Goal: Task Accomplishment & Management: Complete application form

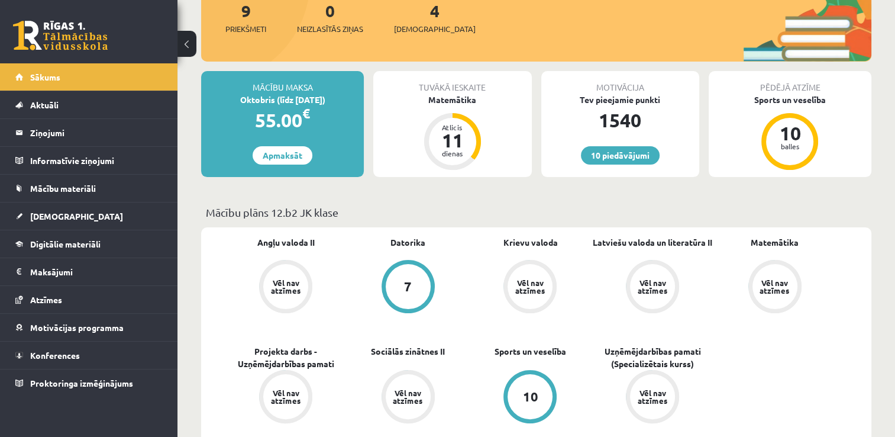
scroll to position [156, 0]
click at [94, 238] on link "Digitālie materiāli" at bounding box center [88, 243] width 147 height 27
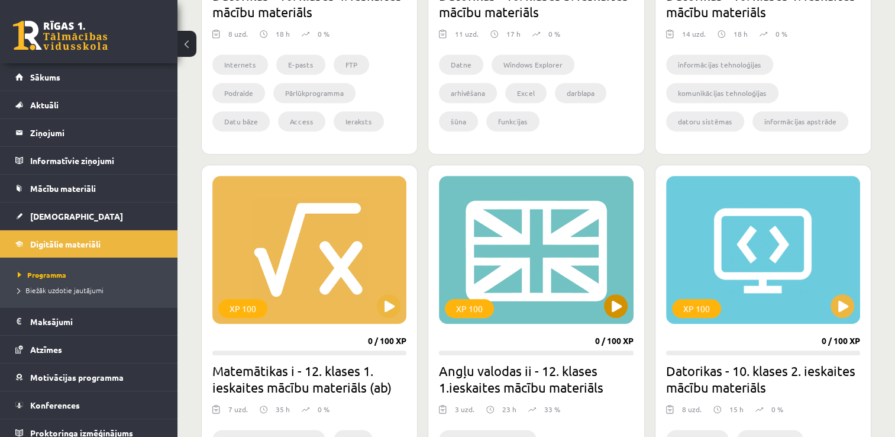
scroll to position [683, 0]
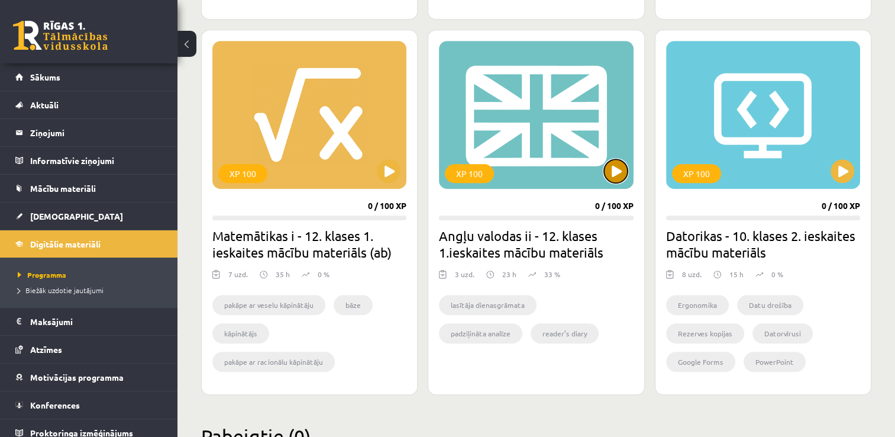
click at [607, 172] on button at bounding box center [616, 171] width 24 height 24
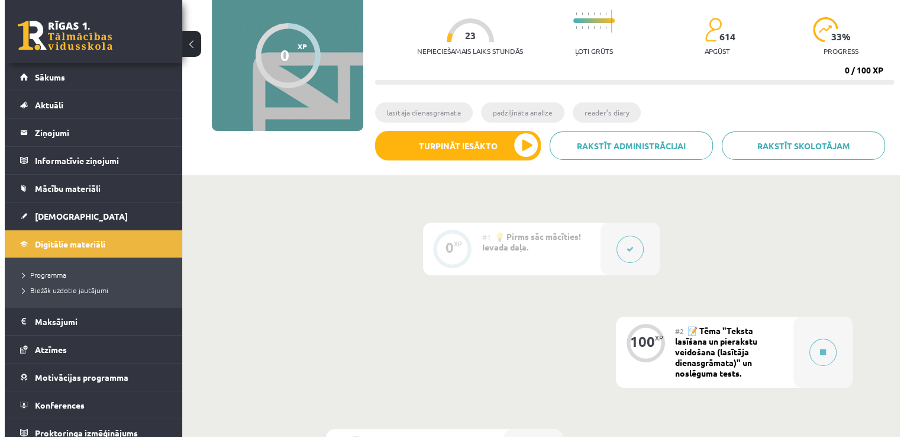
scroll to position [138, 0]
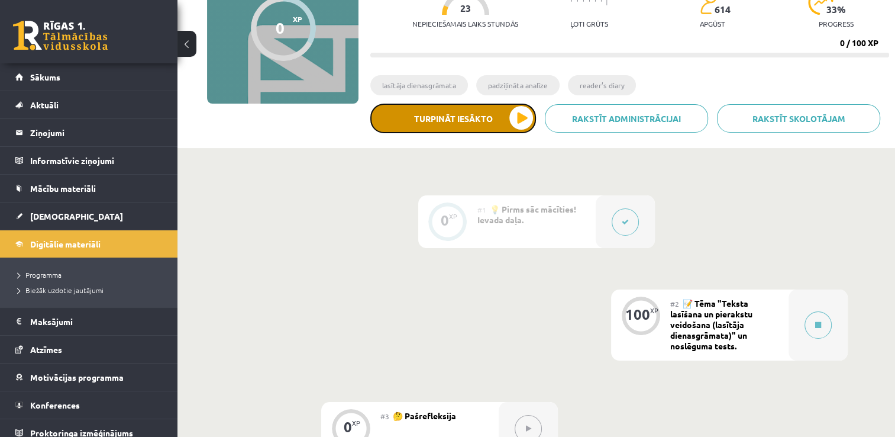
click at [515, 128] on button "Turpināt iesākto" at bounding box center [453, 119] width 166 height 30
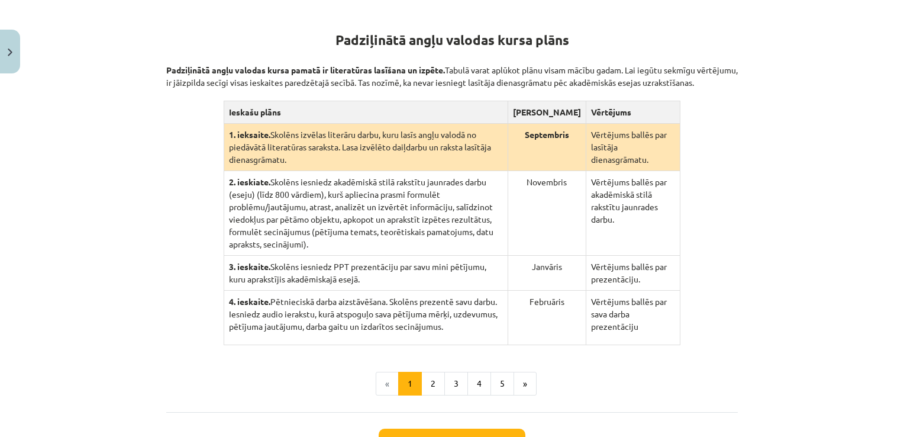
scroll to position [221, 0]
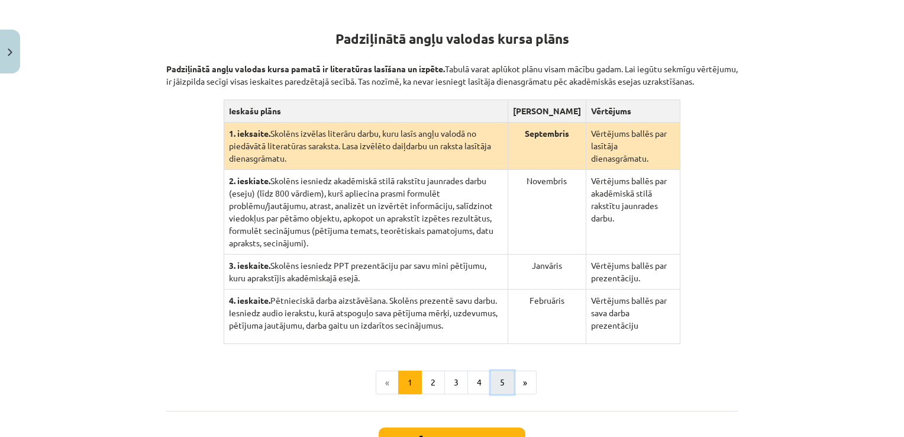
click at [490, 372] on button "5" at bounding box center [502, 382] width 24 height 24
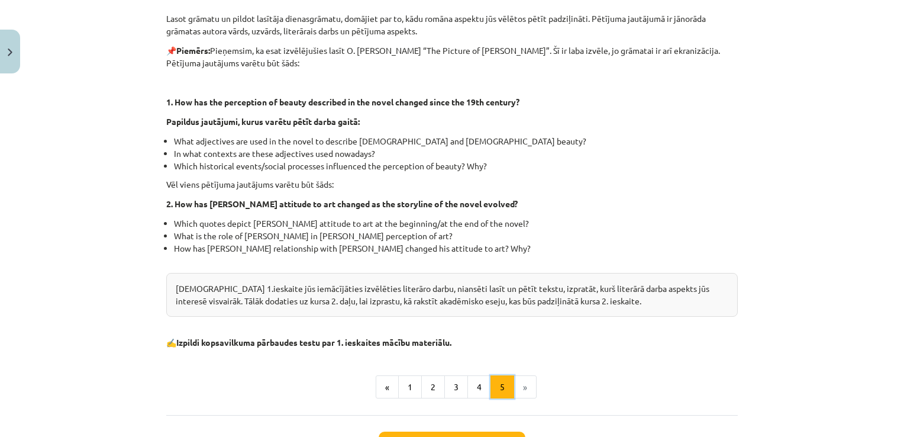
scroll to position [271, 0]
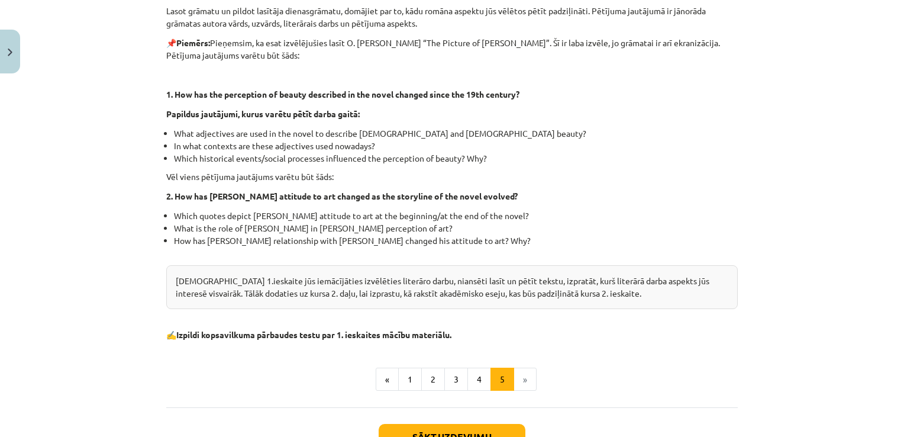
click at [424, 311] on p at bounding box center [451, 315] width 571 height 12
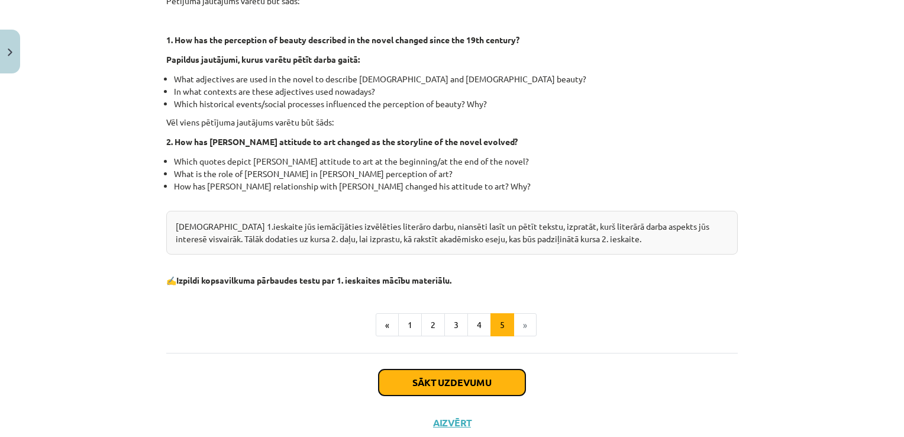
click at [407, 379] on button "Sākt uzdevumu" at bounding box center [452, 382] width 147 height 26
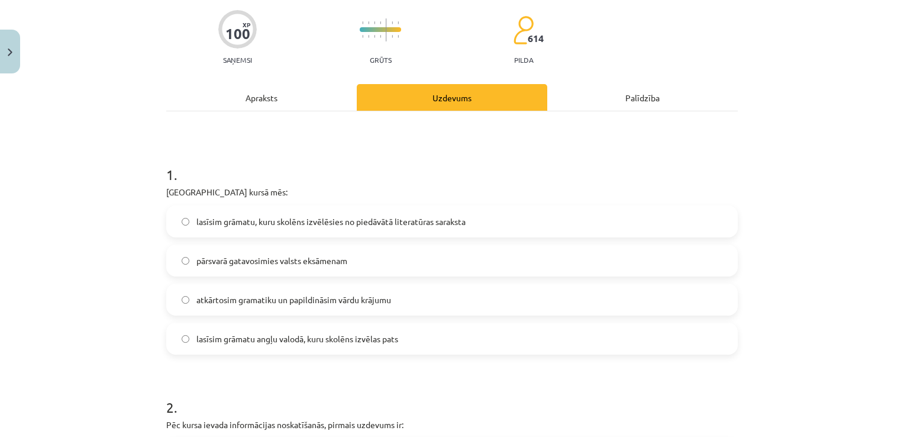
scroll to position [150, 0]
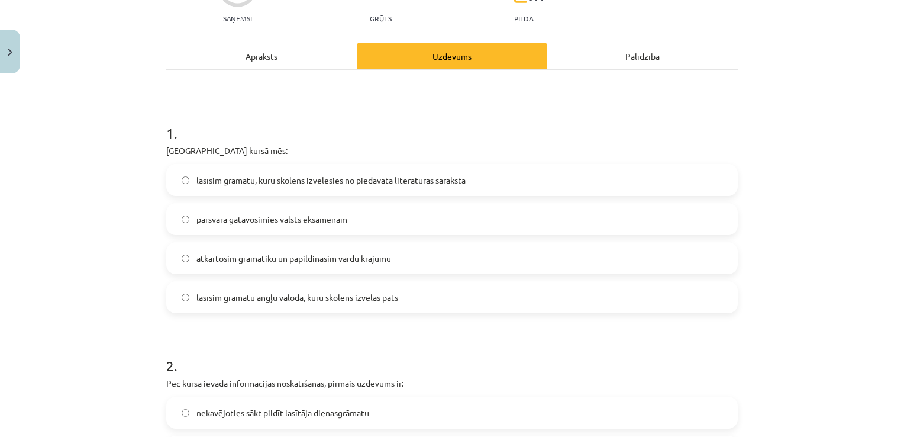
click at [267, 181] on span "lasīsim grāmatu, kuru skolēns izvēlēsies no piedāvātā literatūras saraksta" at bounding box center [330, 180] width 269 height 12
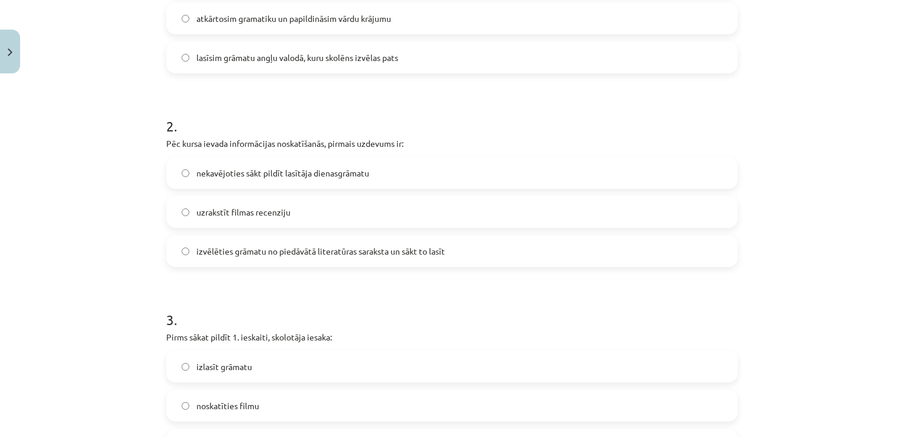
scroll to position [391, 0]
click at [253, 181] on label "nekavējoties sākt pildīt lasītāja dienasgrāmatu" at bounding box center [451, 172] width 569 height 30
click at [229, 260] on label "izvēlēties grāmatu no piedāvātā literatūras saraksta un sākt to lasīt" at bounding box center [451, 250] width 569 height 30
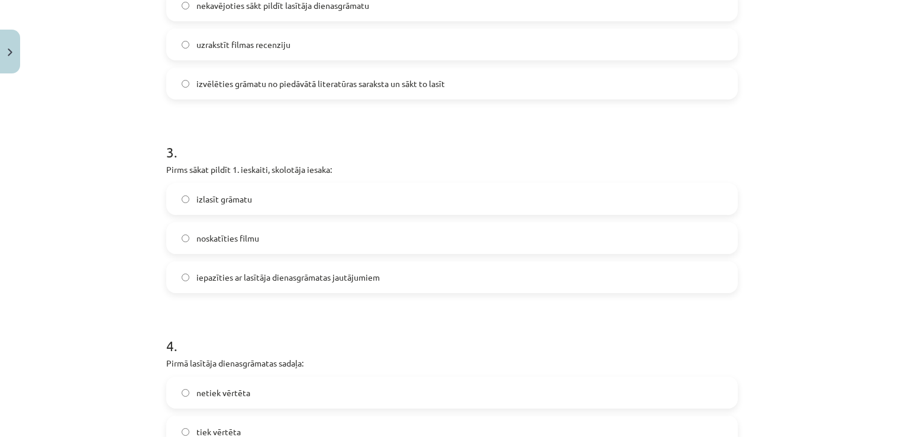
scroll to position [558, 0]
click at [187, 289] on label "iepazīties ar lasītāja dienasgrāmatas jautājumiem" at bounding box center [451, 276] width 569 height 30
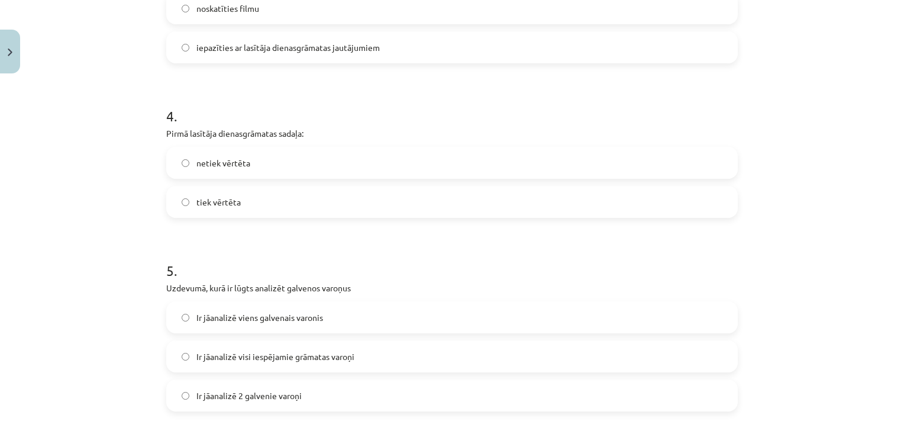
scroll to position [788, 0]
click at [170, 198] on label "tiek vērtēta" at bounding box center [451, 200] width 569 height 30
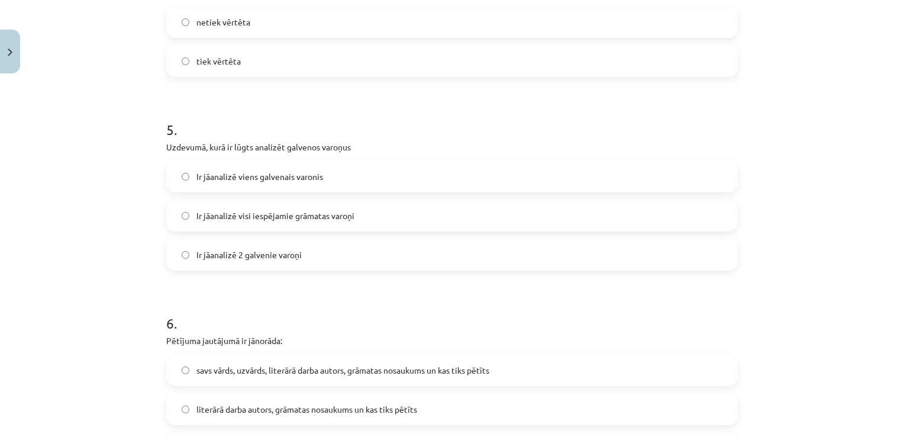
scroll to position [934, 0]
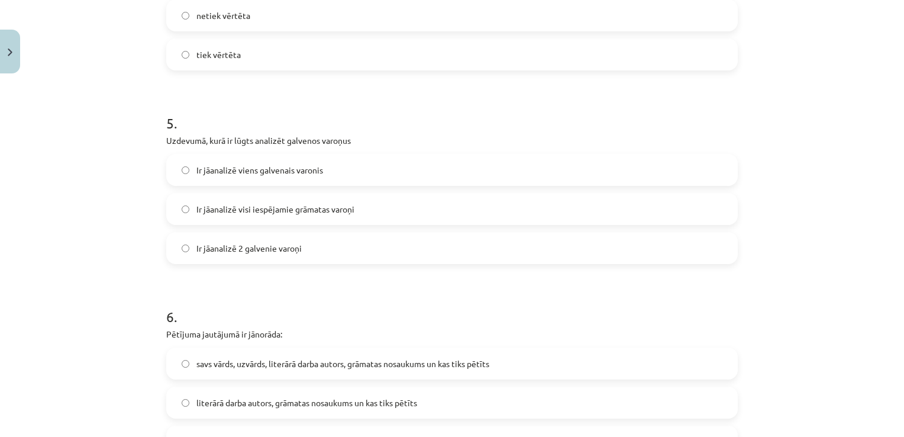
click at [219, 257] on label "Ir jāanalizē 2 galvenie varoņi" at bounding box center [451, 248] width 569 height 30
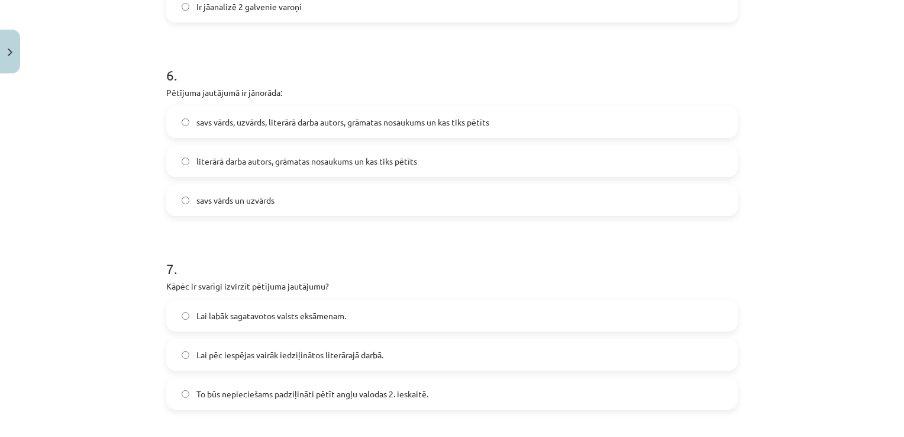
scroll to position [1175, 0]
click at [189, 121] on label "savs vārds, uzvārds, literārā darba autors, grāmatas nosaukums un kas tiks pētī…" at bounding box center [451, 123] width 569 height 30
click at [302, 164] on span "literārā darba autors, grāmatas nosaukums un kas tiks pētīts" at bounding box center [306, 162] width 221 height 12
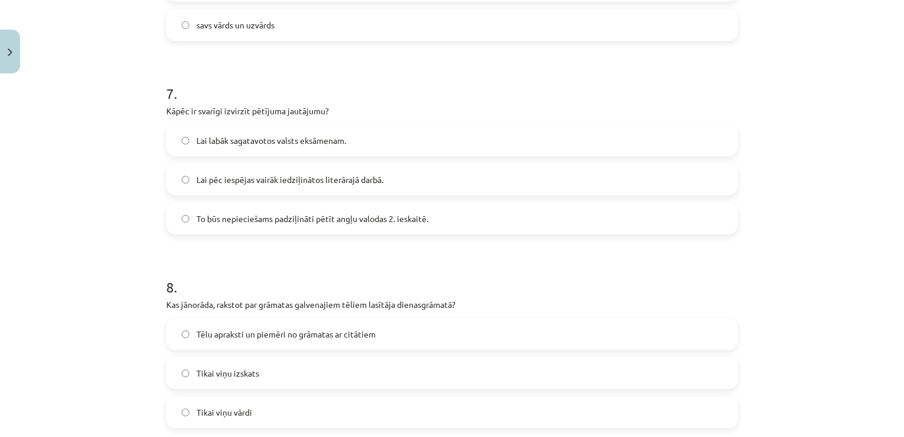
scroll to position [1353, 0]
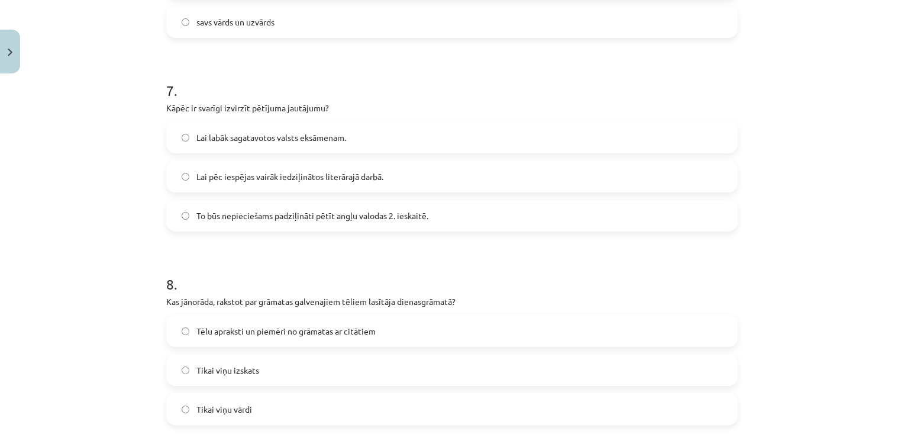
click at [171, 182] on label "Lai pēc iespējas vairāk iedziļinātos literārajā darbā." at bounding box center [451, 176] width 569 height 30
click at [180, 208] on label "To būs nepieciešams padziļināti pētīt angļu valodas 2. ieskaitē." at bounding box center [451, 216] width 569 height 30
click at [182, 166] on label "Lai pēc iespējas vairāk iedziļinātos literārajā darbā." at bounding box center [451, 176] width 569 height 30
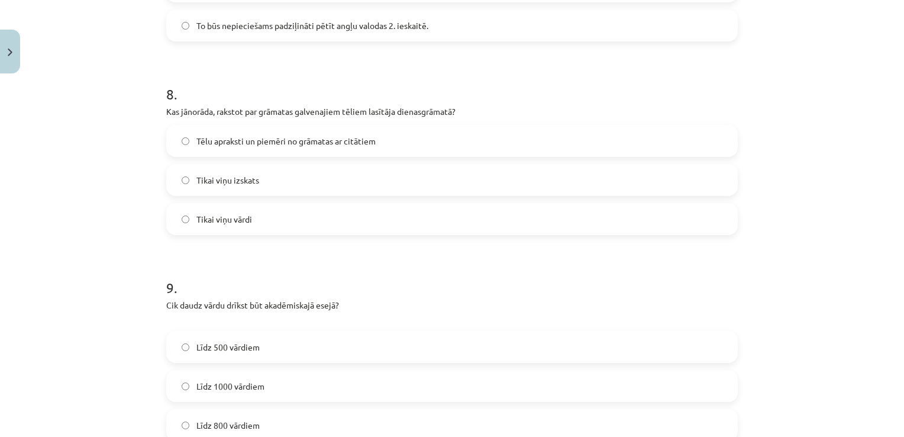
scroll to position [1544, 0]
click at [211, 143] on span "Tēlu apraksti un piemēri no grāmatas ar citātiem" at bounding box center [285, 140] width 179 height 12
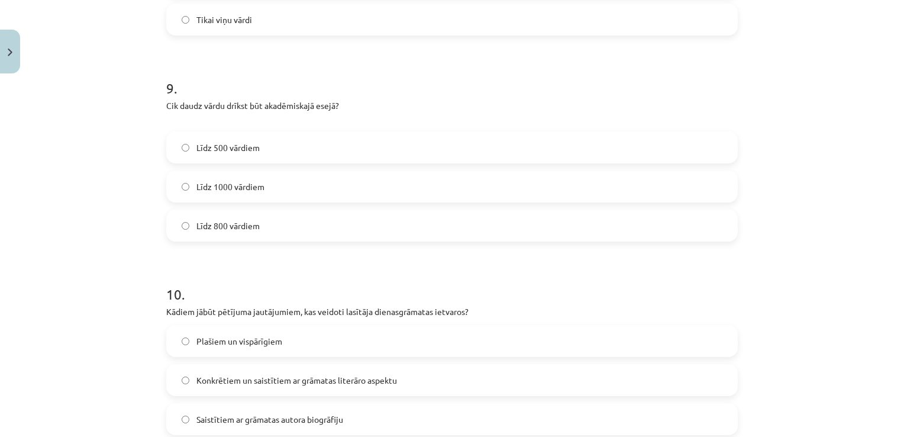
scroll to position [1744, 0]
click at [260, 218] on label "Līdz 800 vārdiem" at bounding box center [451, 224] width 569 height 30
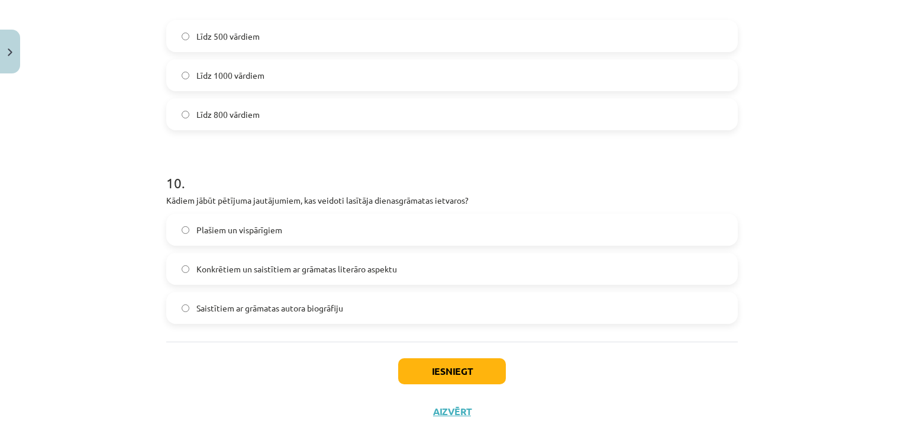
scroll to position [1858, 0]
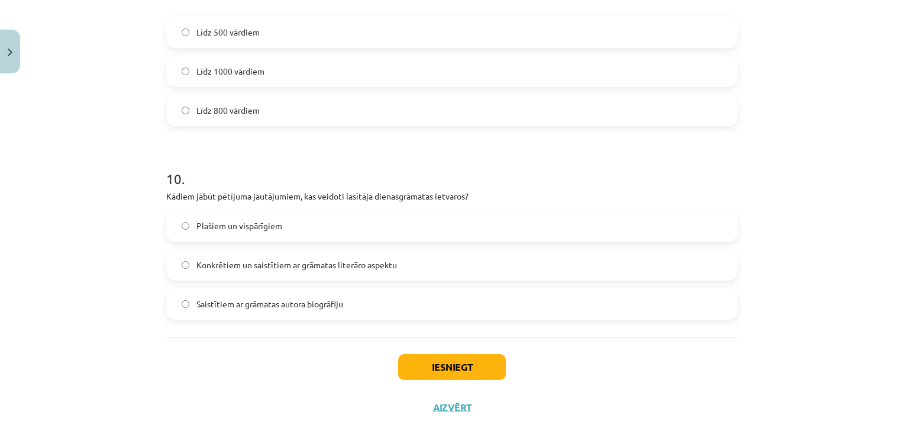
click at [251, 269] on span "Konkrētiem un saistītiem ar grāmatas literāro aspektu" at bounding box center [296, 264] width 201 height 12
click at [416, 367] on button "Iesniegt" at bounding box center [452, 367] width 108 height 26
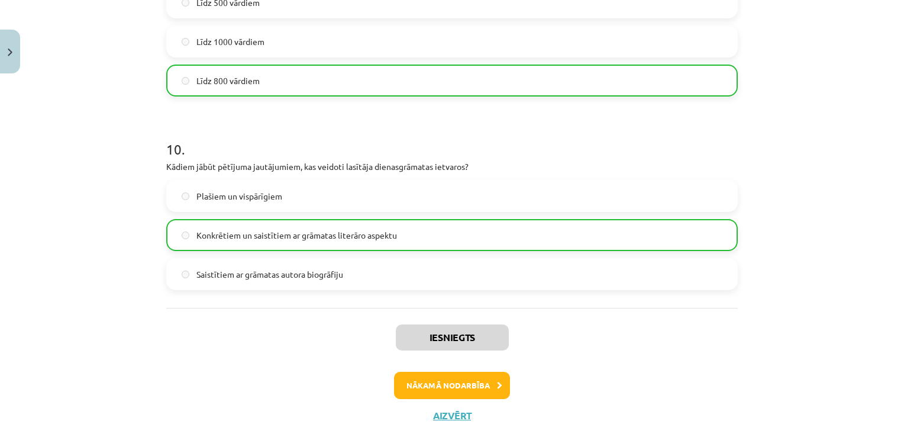
scroll to position [1902, 0]
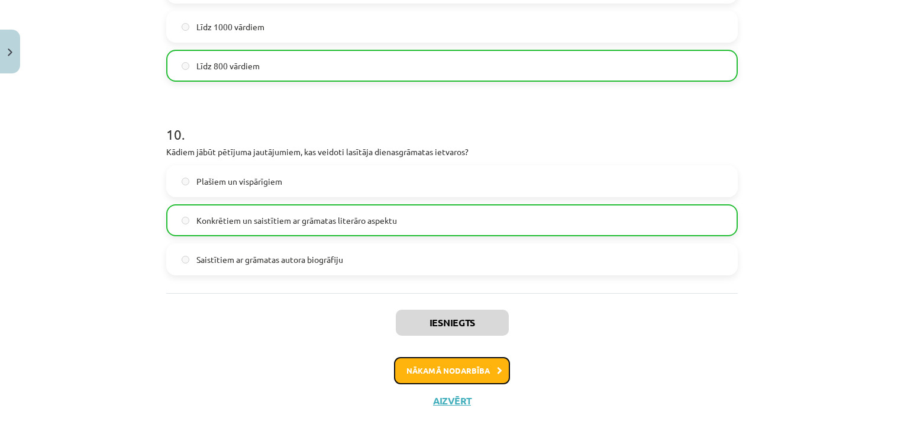
click at [450, 373] on button "Nākamā nodarbība" at bounding box center [452, 370] width 116 height 27
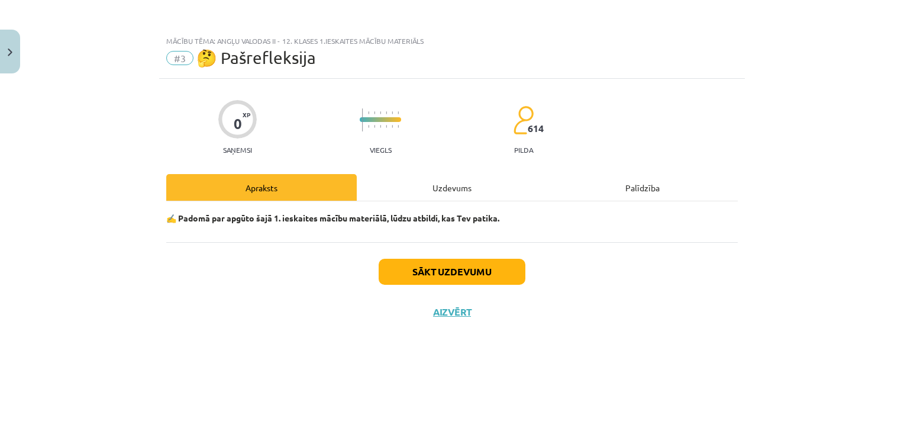
scroll to position [0, 0]
click at [424, 261] on button "Sākt uzdevumu" at bounding box center [452, 271] width 147 height 26
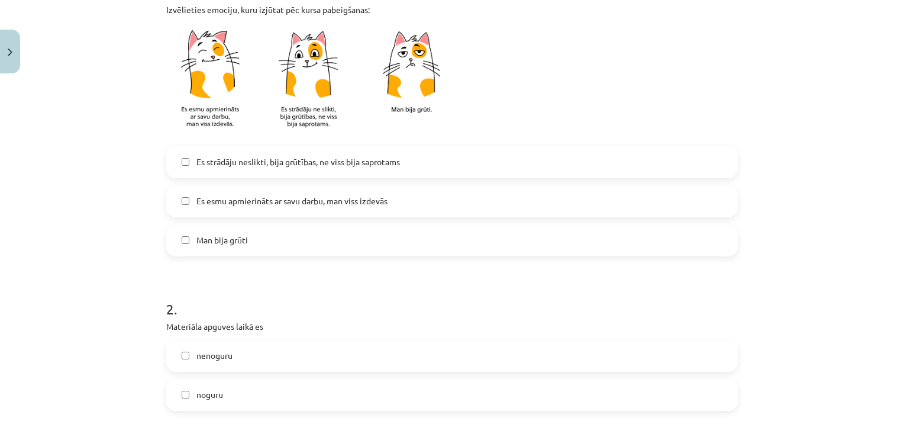
scroll to position [270, 0]
click at [211, 205] on span "Es esmu apmierināts ar savu darbu, man viss izdevās" at bounding box center [291, 202] width 191 height 12
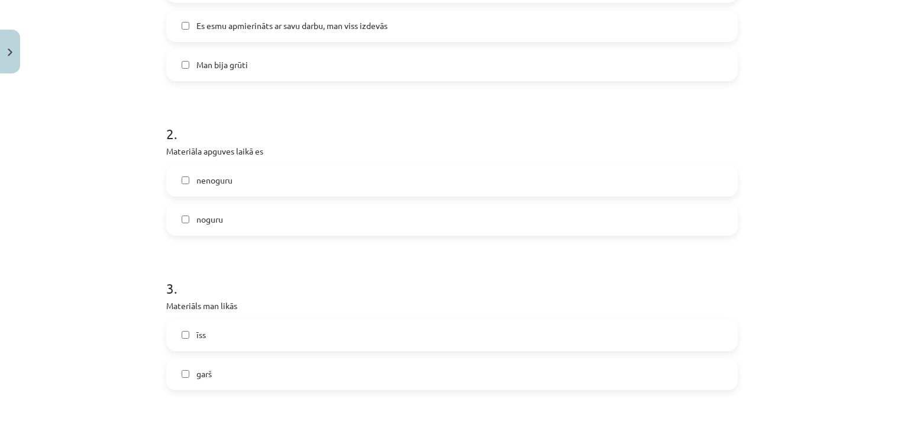
scroll to position [447, 0]
click at [228, 185] on label "nenoguru" at bounding box center [451, 181] width 569 height 30
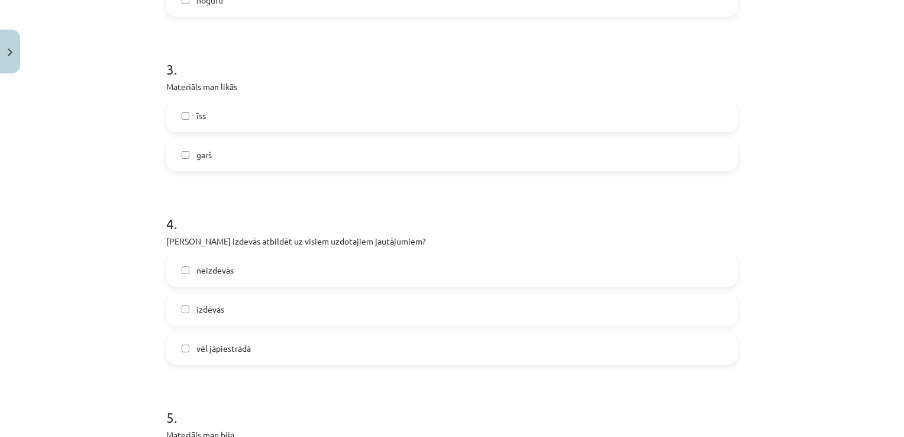
scroll to position [665, 0]
click at [189, 102] on label "īss" at bounding box center [451, 117] width 569 height 30
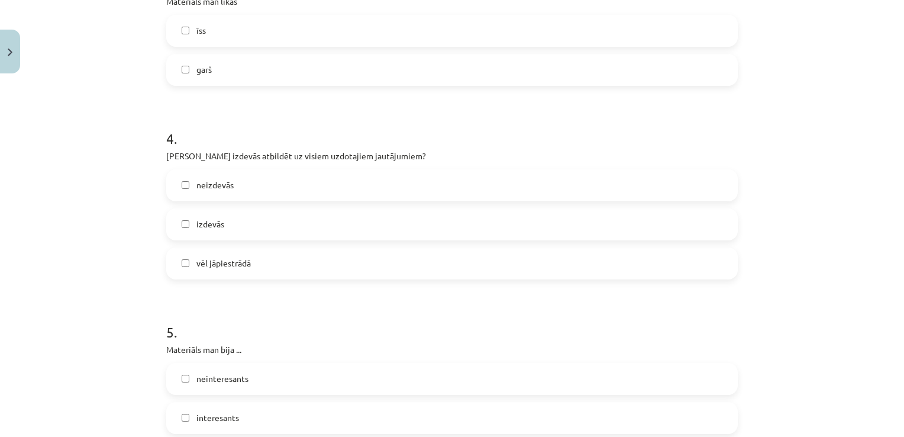
scroll to position [752, 0]
click at [248, 181] on label "neizdevās" at bounding box center [451, 185] width 569 height 30
click at [209, 252] on label "vēl jāpiestrādā" at bounding box center [451, 263] width 569 height 30
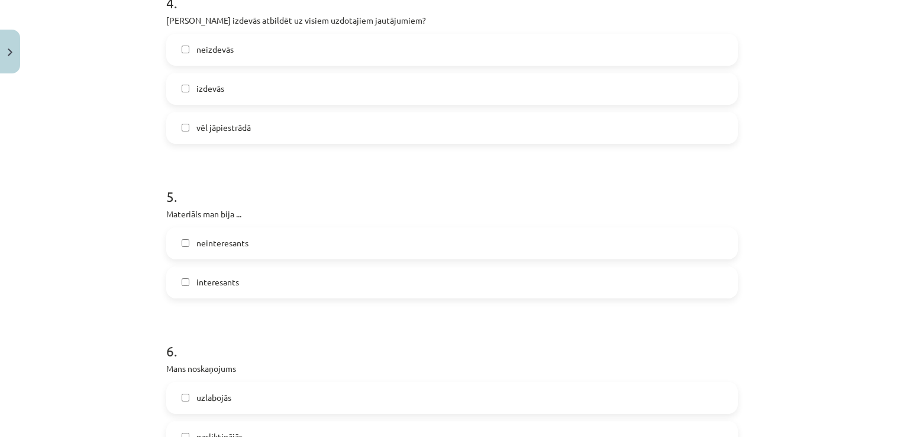
scroll to position [945, 0]
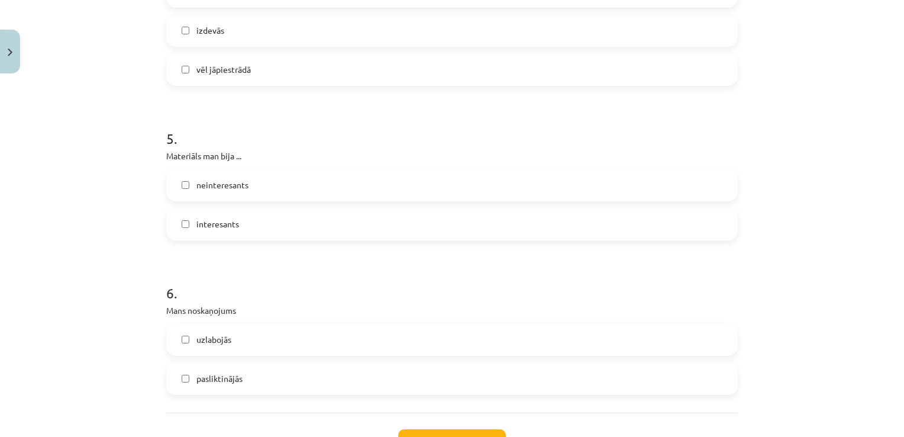
click at [245, 224] on label "interesants" at bounding box center [451, 224] width 569 height 30
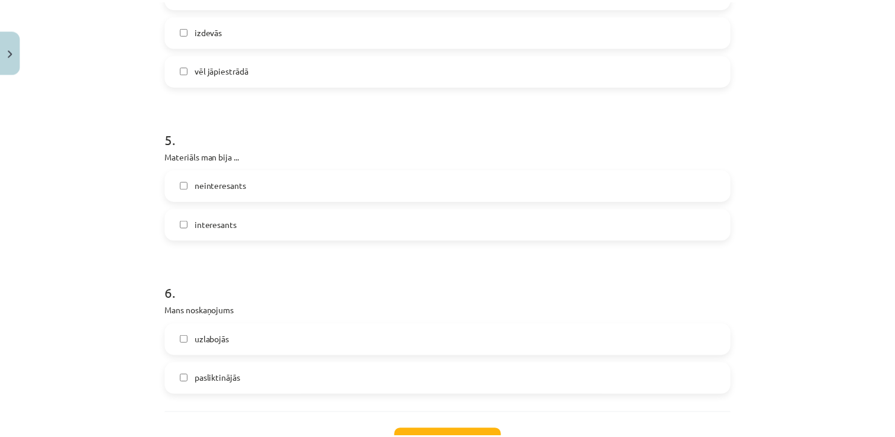
scroll to position [1039, 0]
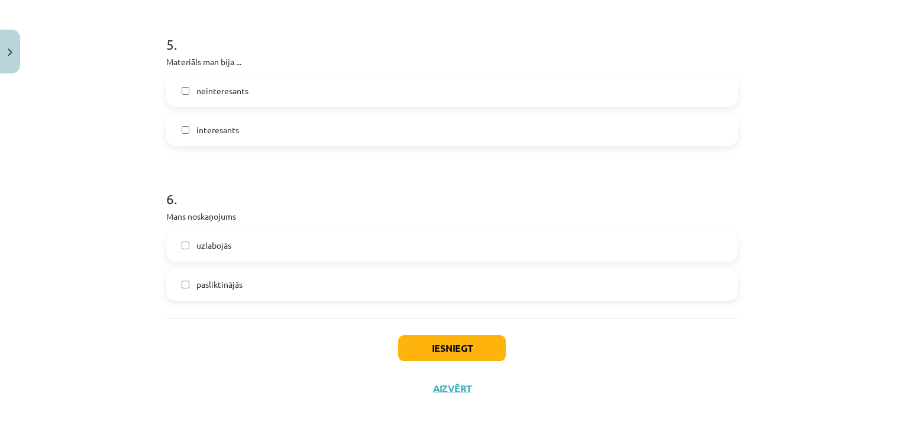
click at [238, 231] on label "uzlabojās" at bounding box center [451, 246] width 569 height 30
click at [442, 348] on button "Iesniegt" at bounding box center [452, 348] width 108 height 26
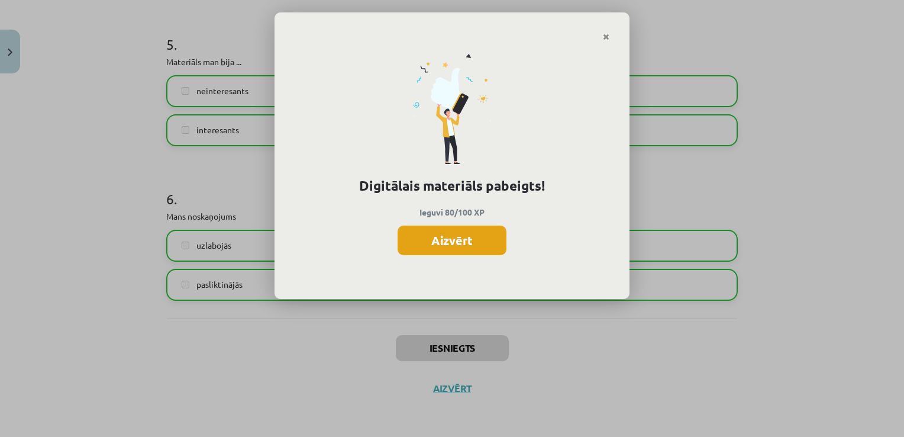
click at [454, 238] on button "Aizvērt" at bounding box center [451, 240] width 109 height 30
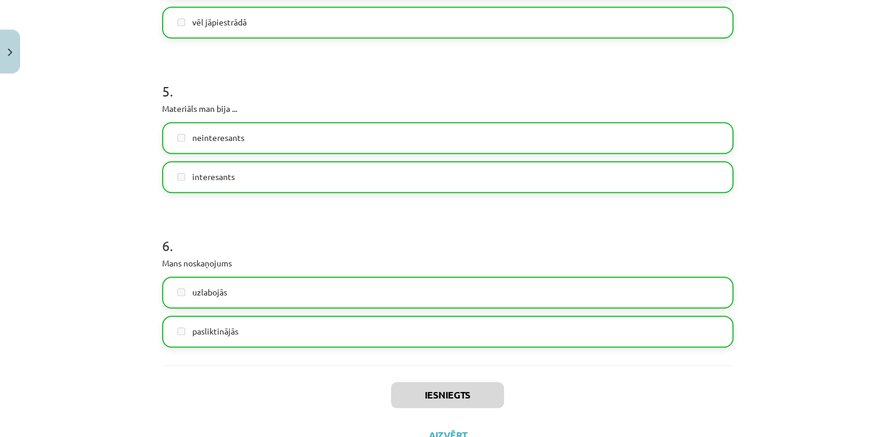
scroll to position [991, 0]
click at [14, 58] on button "Close" at bounding box center [10, 52] width 20 height 44
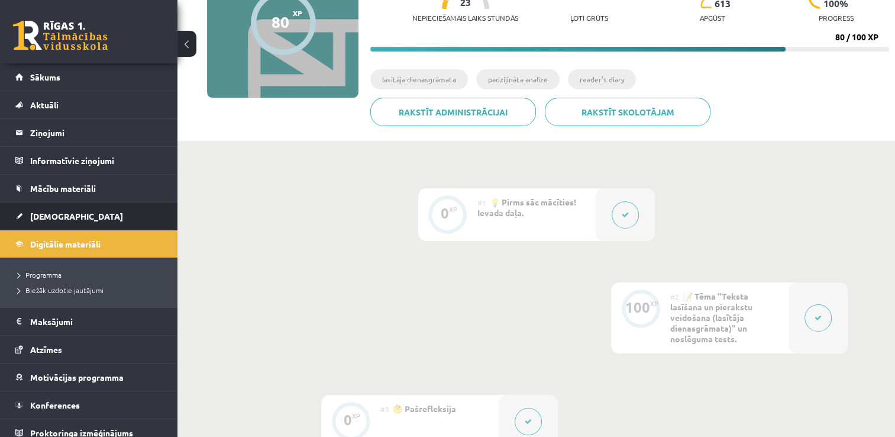
scroll to position [142, 0]
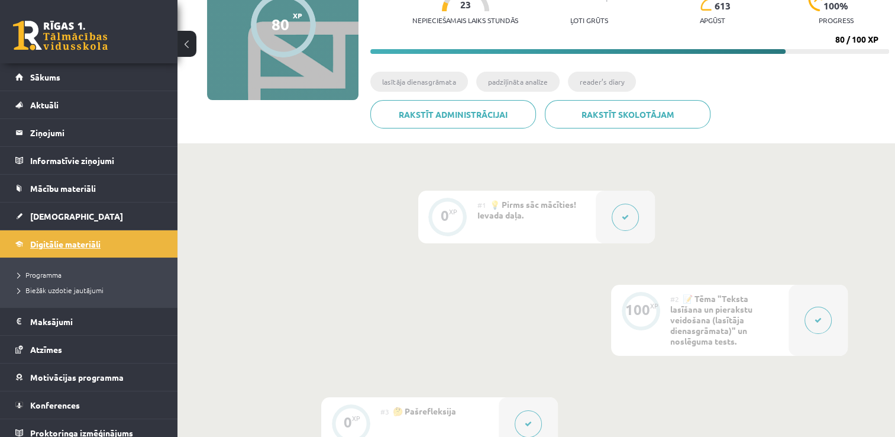
click at [56, 231] on link "Digitālie materiāli" at bounding box center [88, 243] width 147 height 27
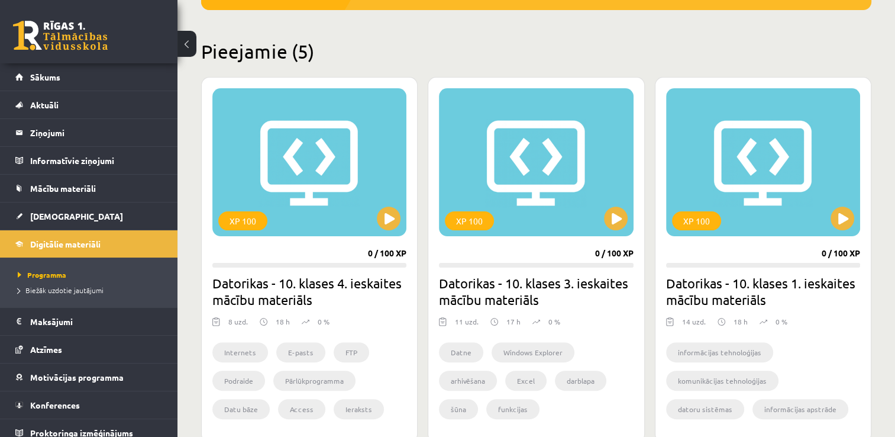
scroll to position [381, 0]
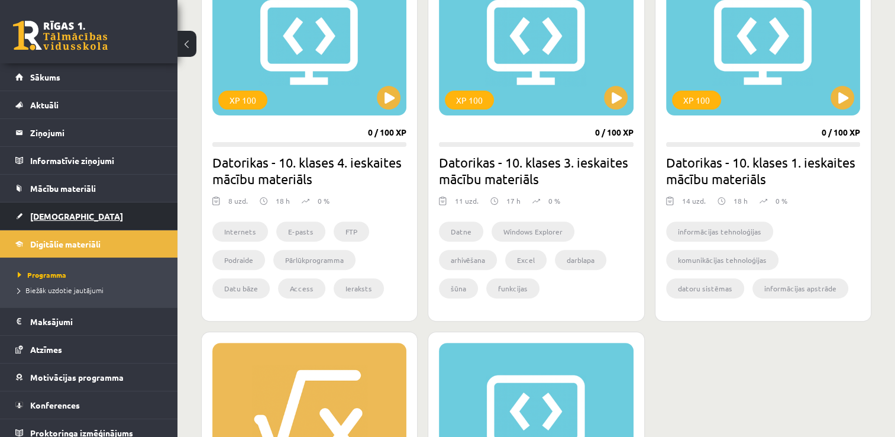
click at [42, 208] on link "[DEMOGRAPHIC_DATA]" at bounding box center [88, 215] width 147 height 27
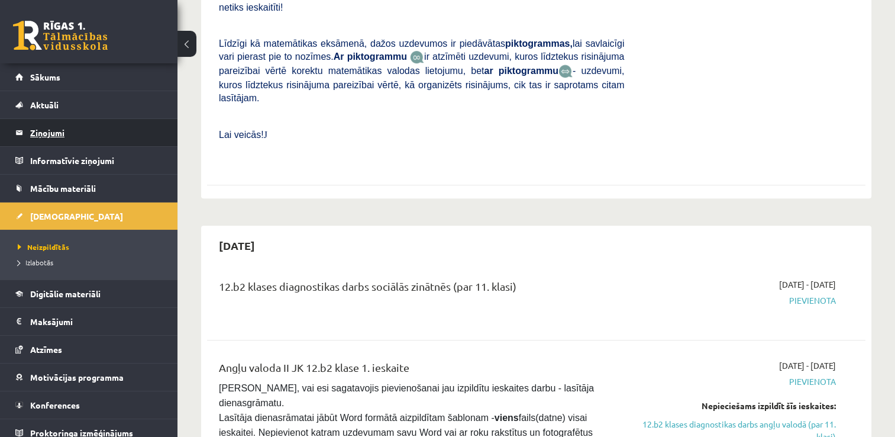
scroll to position [608, 0]
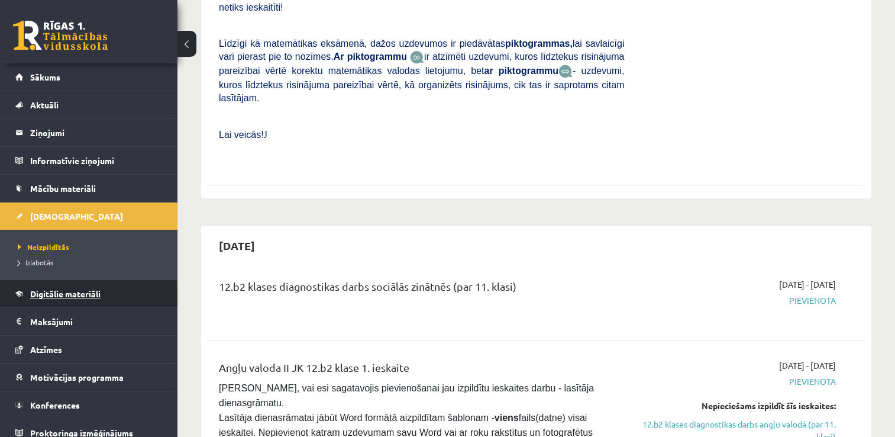
click at [31, 288] on span "Digitālie materiāli" at bounding box center [65, 293] width 70 height 11
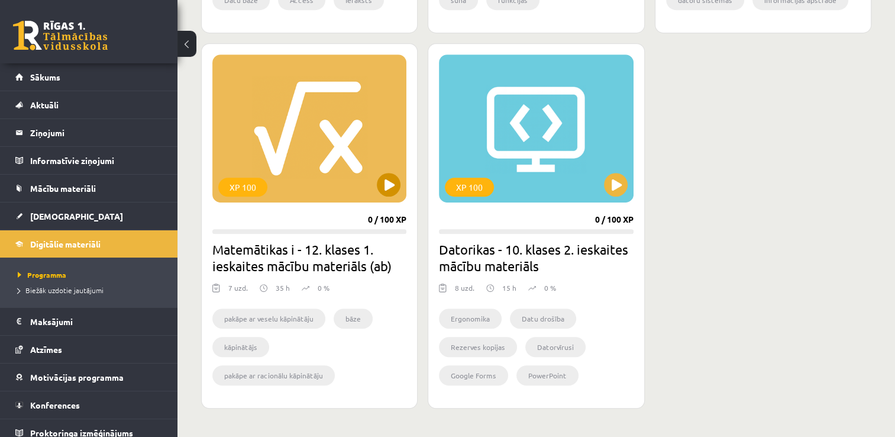
scroll to position [670, 0]
click at [379, 188] on button at bounding box center [389, 184] width 24 height 24
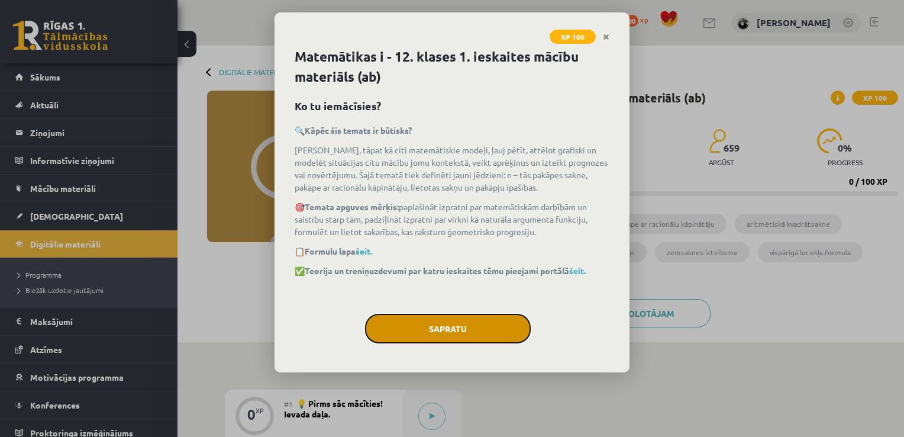
click at [416, 335] on button "Sapratu" at bounding box center [448, 328] width 166 height 30
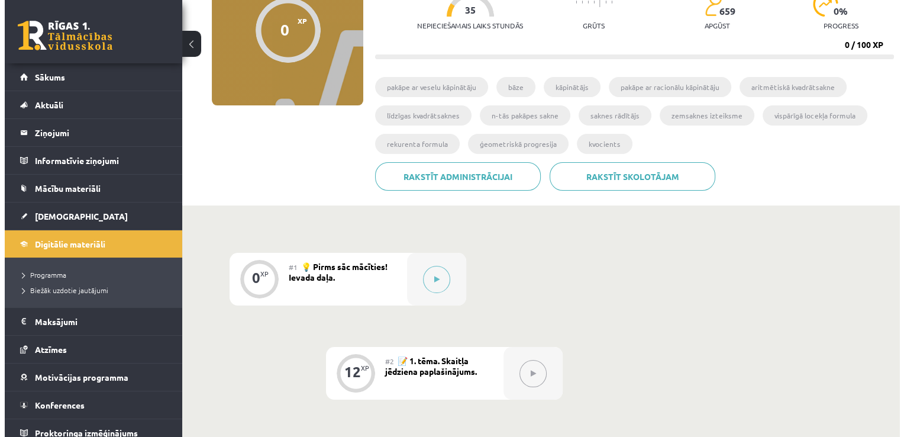
scroll to position [134, 0]
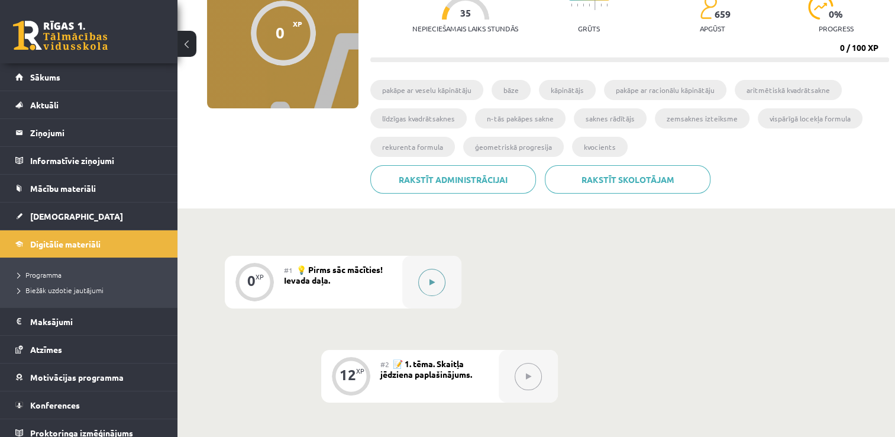
click at [433, 300] on div at bounding box center [431, 282] width 59 height 53
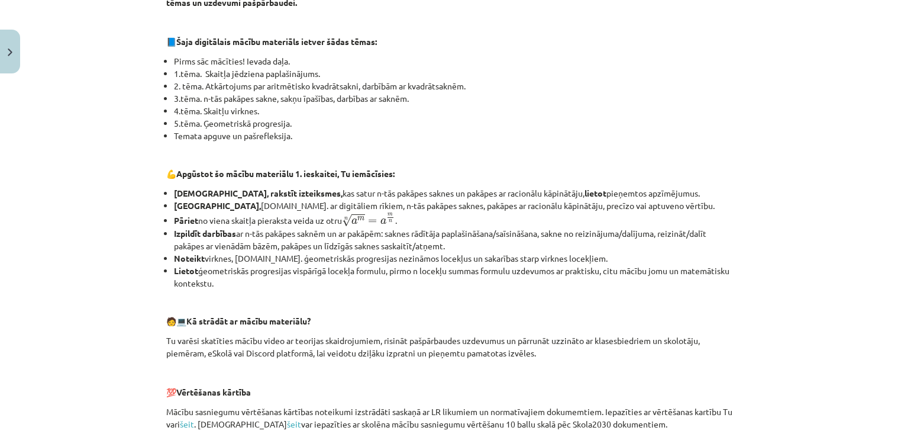
scroll to position [513, 0]
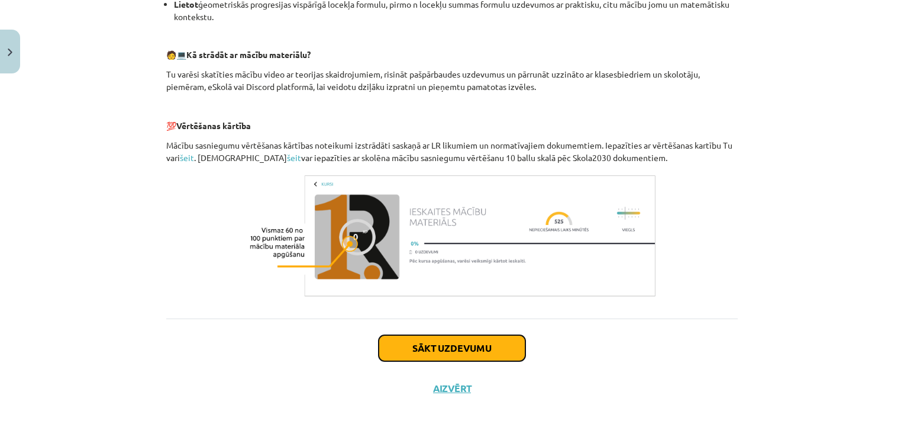
click at [457, 344] on button "Sākt uzdevumu" at bounding box center [452, 348] width 147 height 26
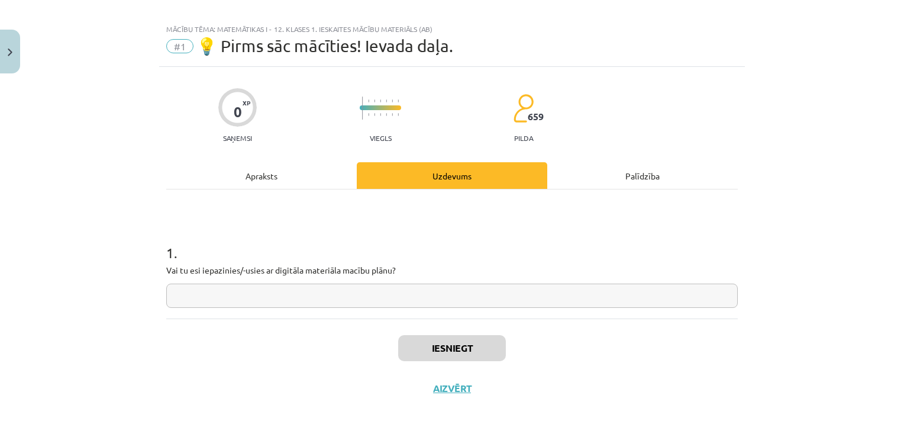
click at [332, 289] on input "text" at bounding box center [451, 295] width 571 height 24
type input "**"
click at [405, 359] on button "Iesniegt" at bounding box center [452, 348] width 108 height 26
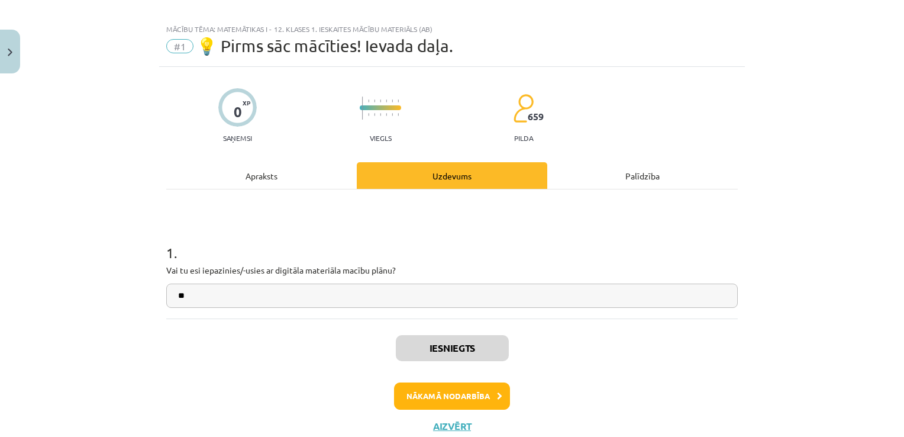
click at [454, 409] on div "Iesniegts Nākamā nodarbība Aizvērt" at bounding box center [451, 378] width 571 height 121
click at [466, 401] on button "Nākamā nodarbība" at bounding box center [452, 395] width 116 height 27
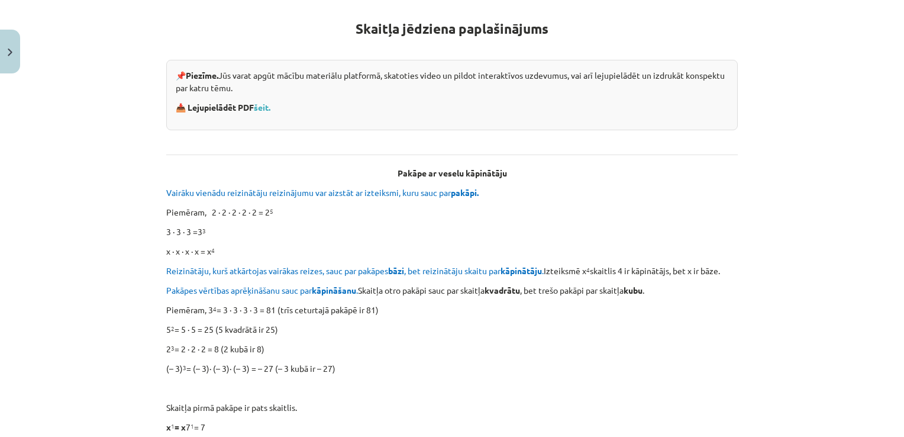
scroll to position [213, 0]
click at [261, 106] on link "šeit." at bounding box center [262, 106] width 17 height 11
